Goal: Task Accomplishment & Management: Manage account settings

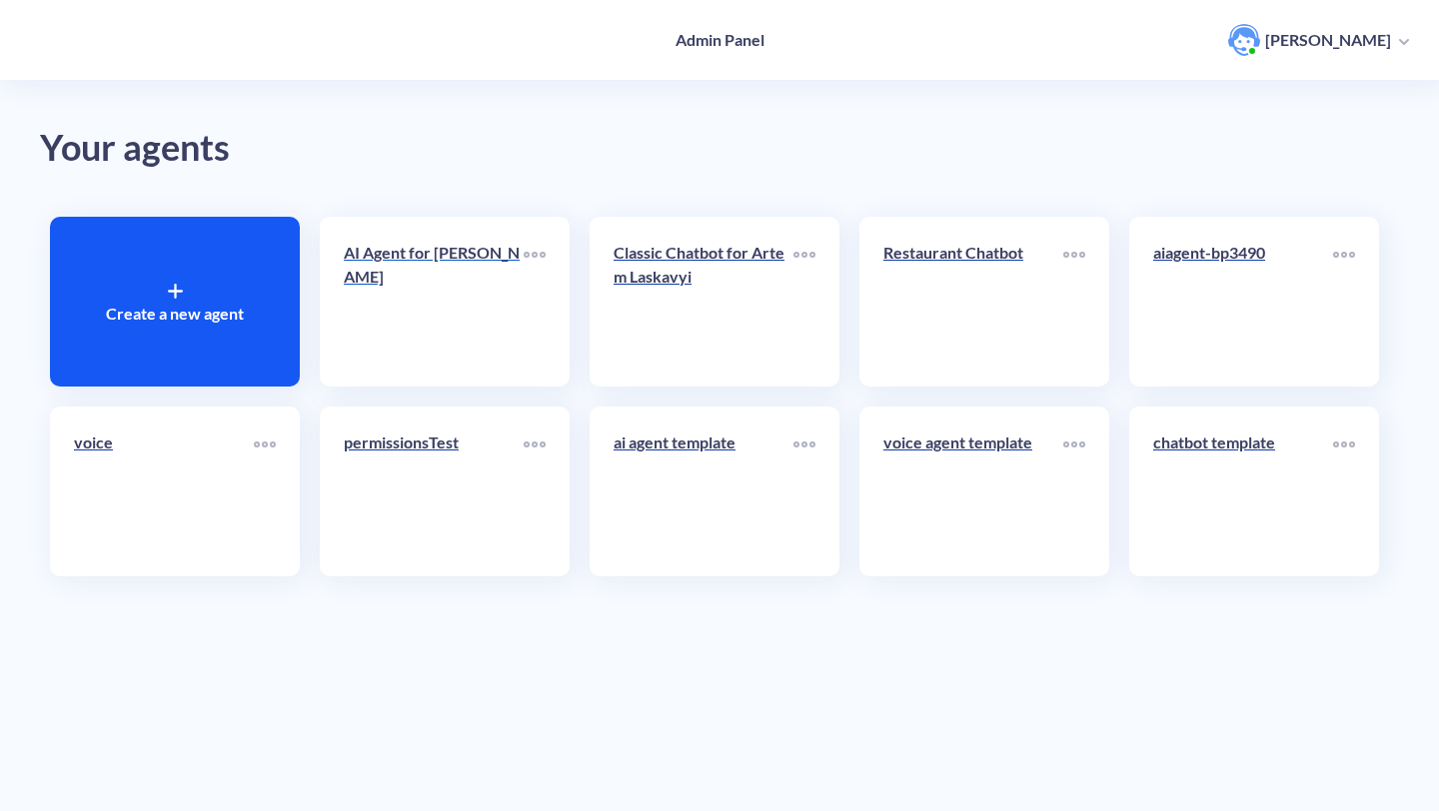
click at [473, 323] on link "AI Agent for [PERSON_NAME]" at bounding box center [434, 302] width 180 height 122
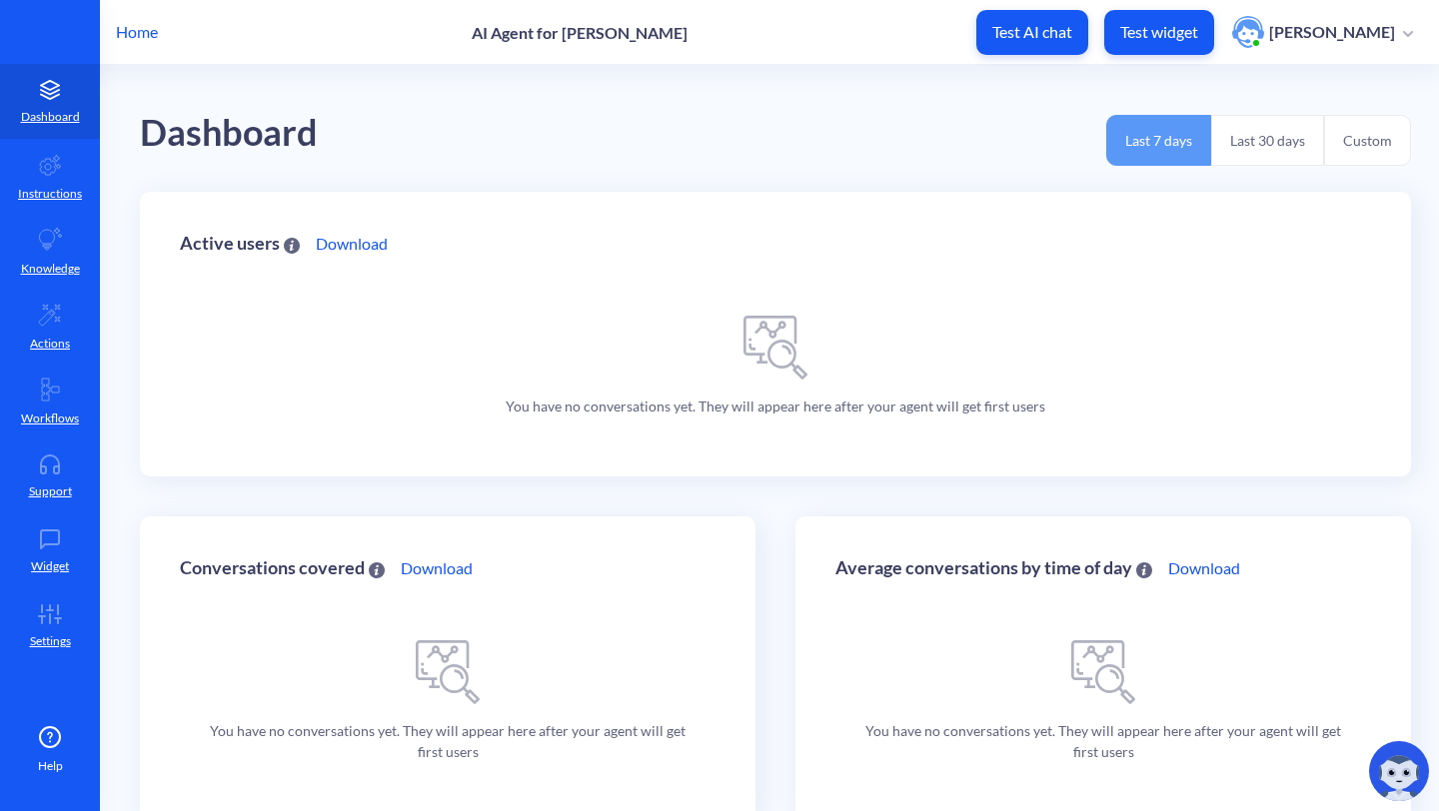
click at [51, 543] on icon at bounding box center [50, 540] width 40 height 20
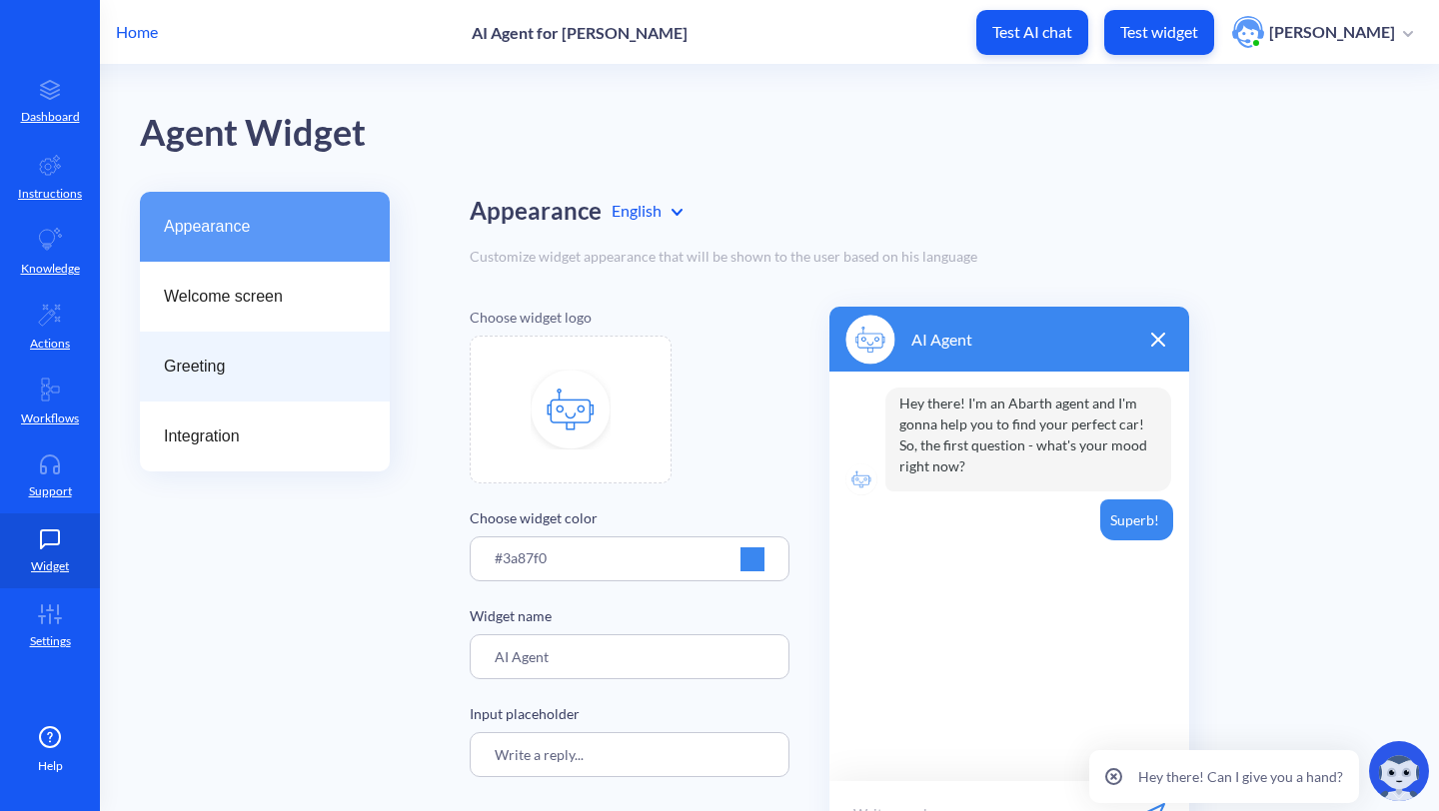
click at [240, 370] on span "Greeting" at bounding box center [257, 367] width 186 height 24
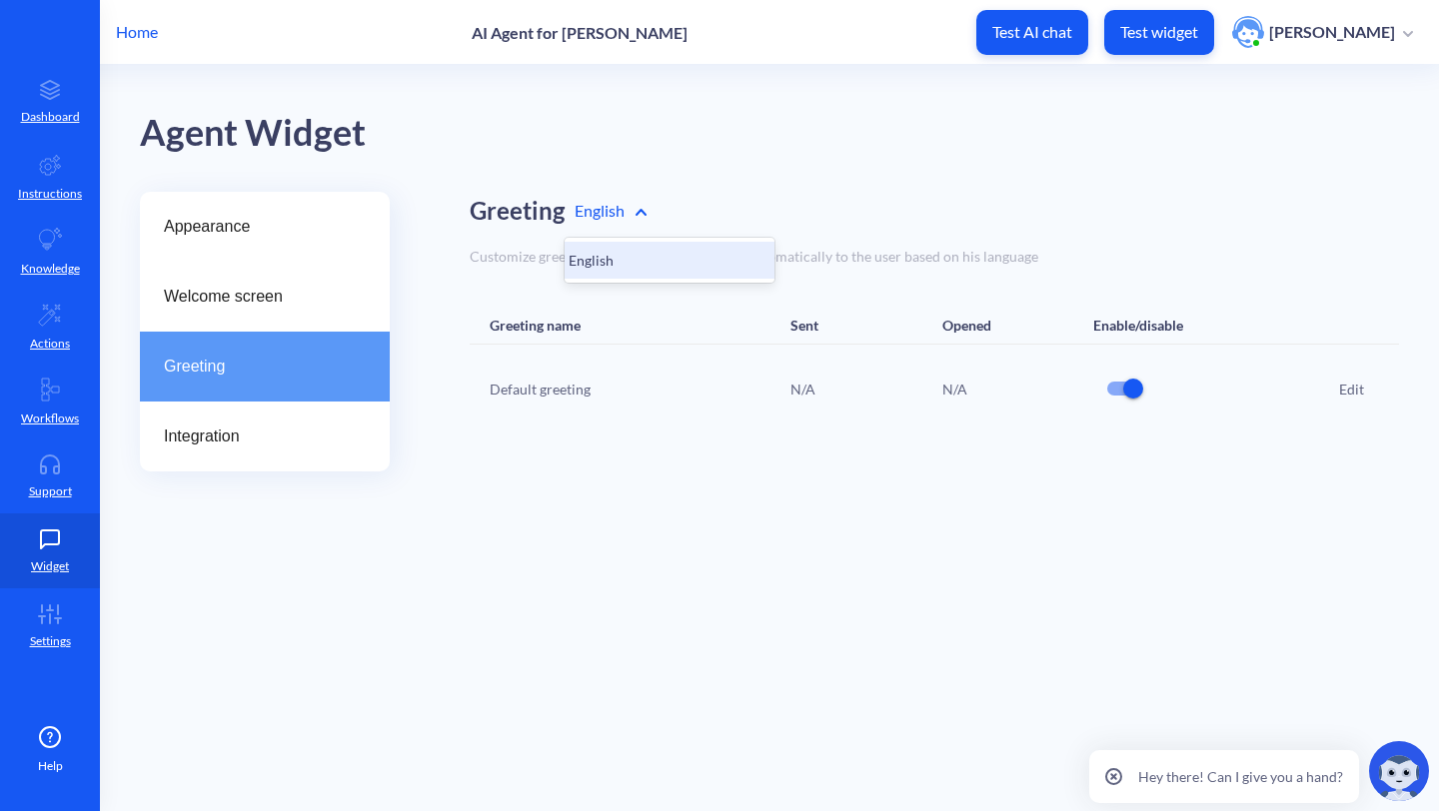
click at [452, 253] on div "Appearance Welcome screen Greeting Integration Greeting option English focused,…" at bounding box center [789, 332] width 1299 height 281
